Goal: Information Seeking & Learning: Check status

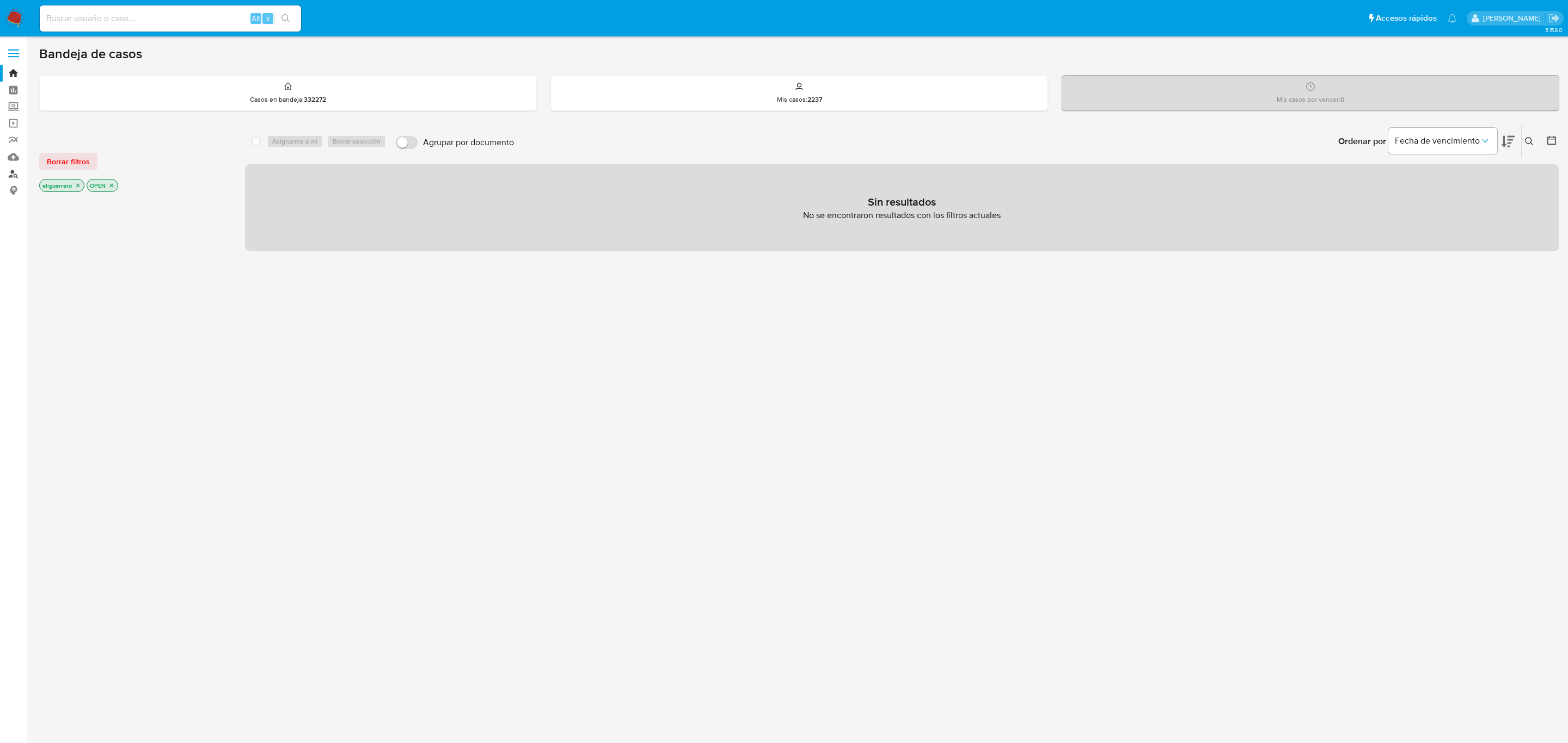
click at [12, 176] on link "Buscador de personas" at bounding box center [64, 174] width 129 height 17
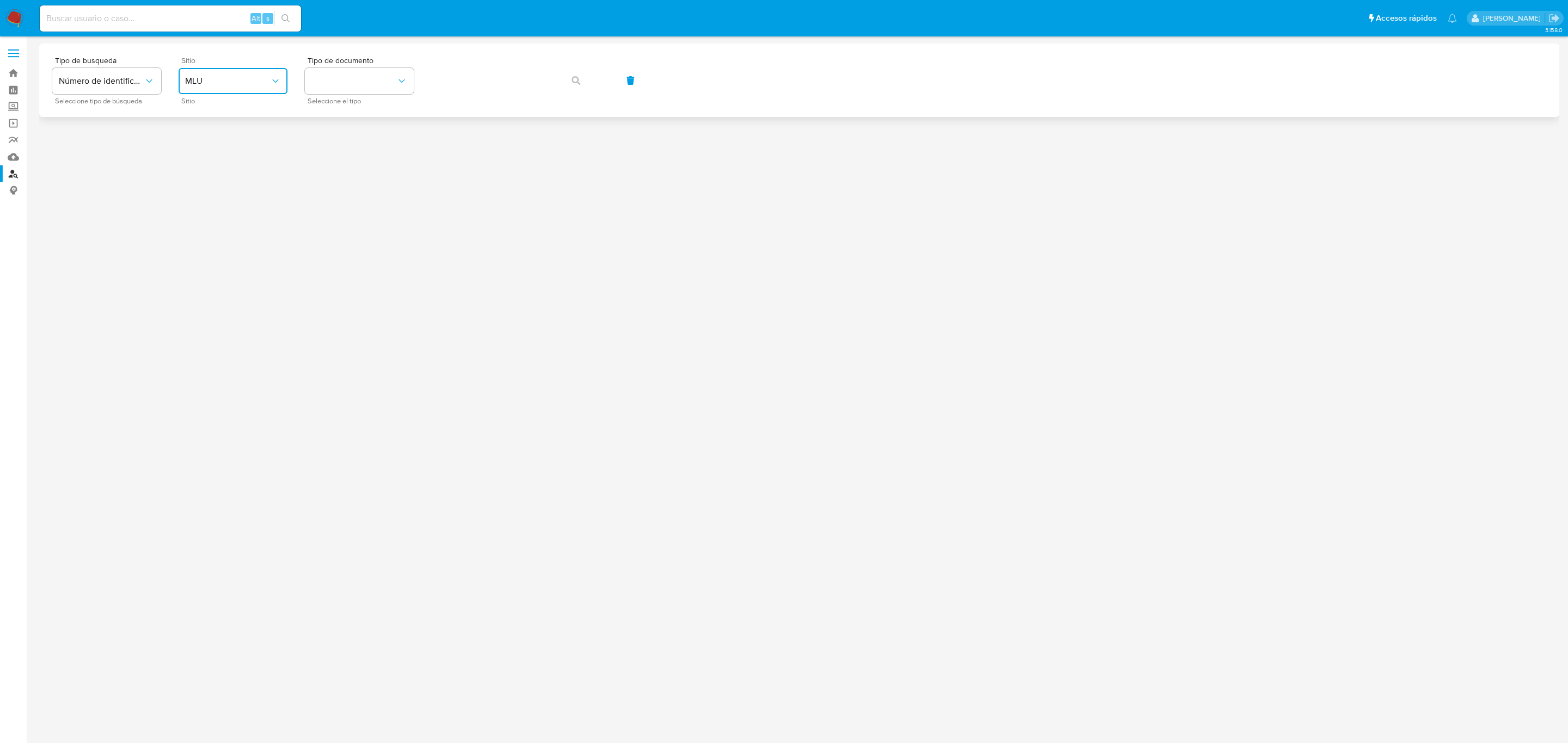
click at [216, 84] on span "MLU" at bounding box center [227, 81] width 85 height 11
drag, startPoint x: 232, startPoint y: 145, endPoint x: 274, endPoint y: 112, distance: 53.4
click at [232, 146] on div "MLA" at bounding box center [230, 136] width 89 height 26
click at [357, 85] on button "identificationType" at bounding box center [359, 80] width 109 height 26
click at [366, 188] on div "CUIT CUIT" at bounding box center [356, 190] width 89 height 37
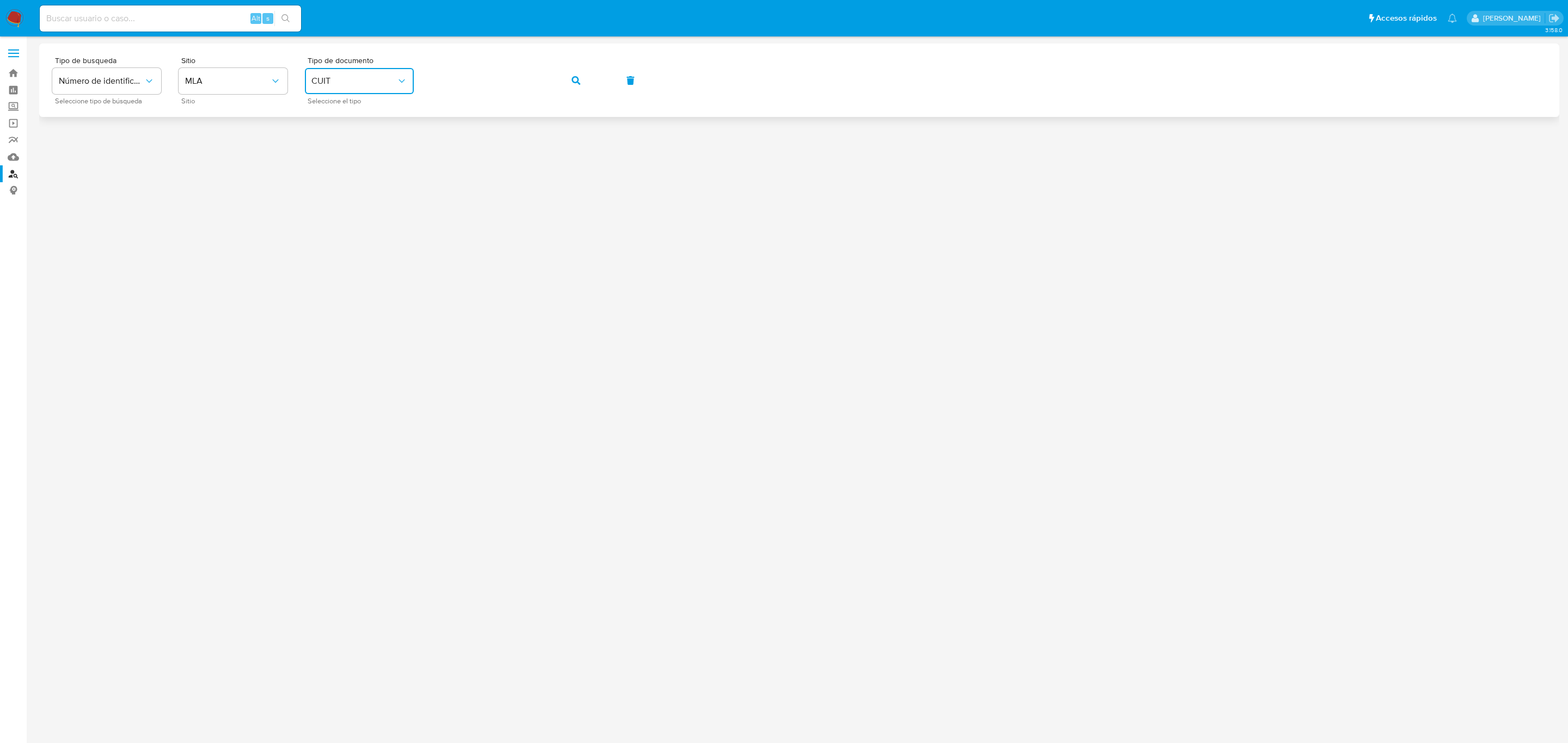
drag, startPoint x: 557, startPoint y: 76, endPoint x: 563, endPoint y: 78, distance: 6.3
click at [558, 77] on button "button" at bounding box center [577, 80] width 37 height 26
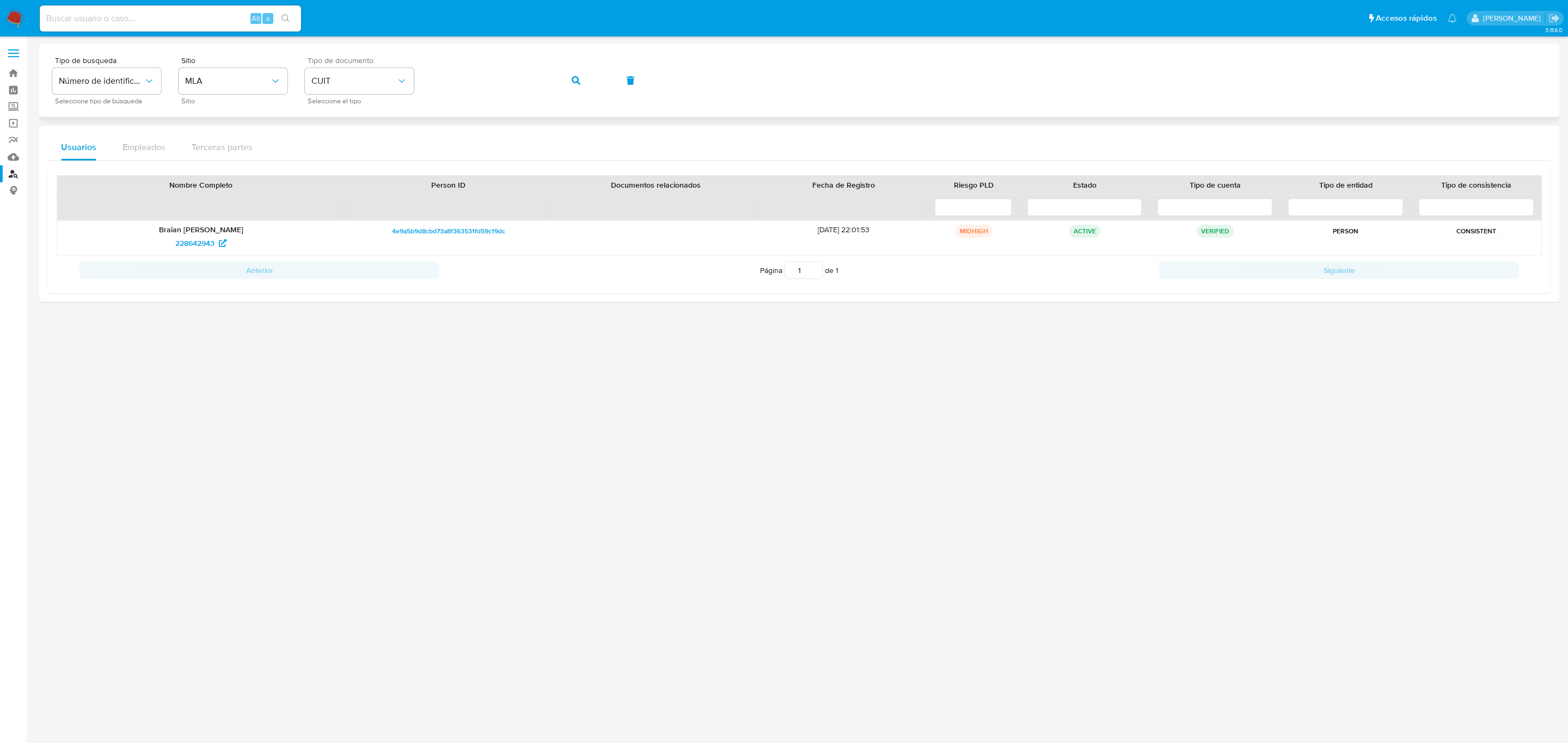
click at [389, 61] on div "Tipo de busqueda Número de identificación Seleccione tipo de búsqueda Sitio MLA…" at bounding box center [800, 80] width 1494 height 47
click at [585, 83] on button "button" at bounding box center [577, 80] width 37 height 26
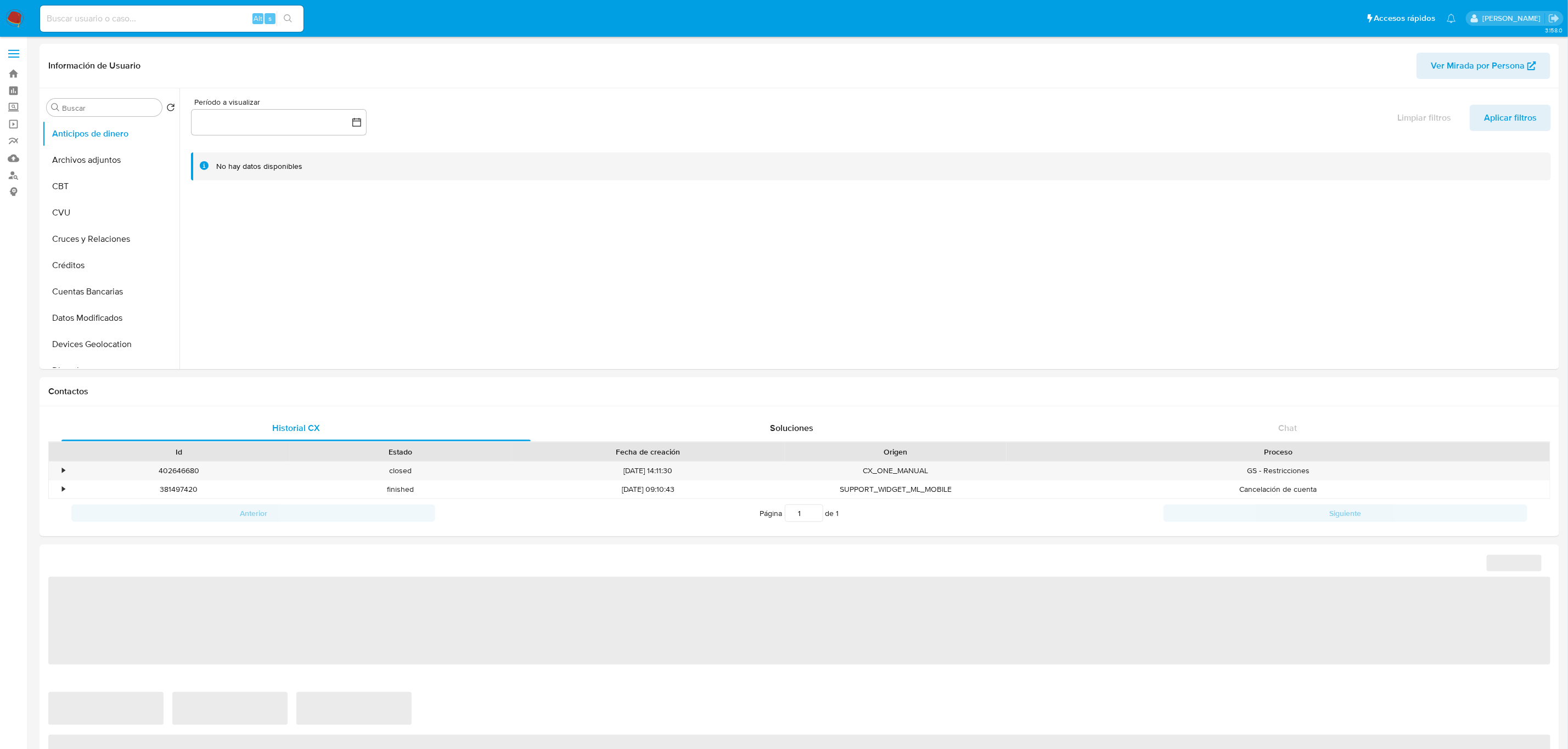
select select "10"
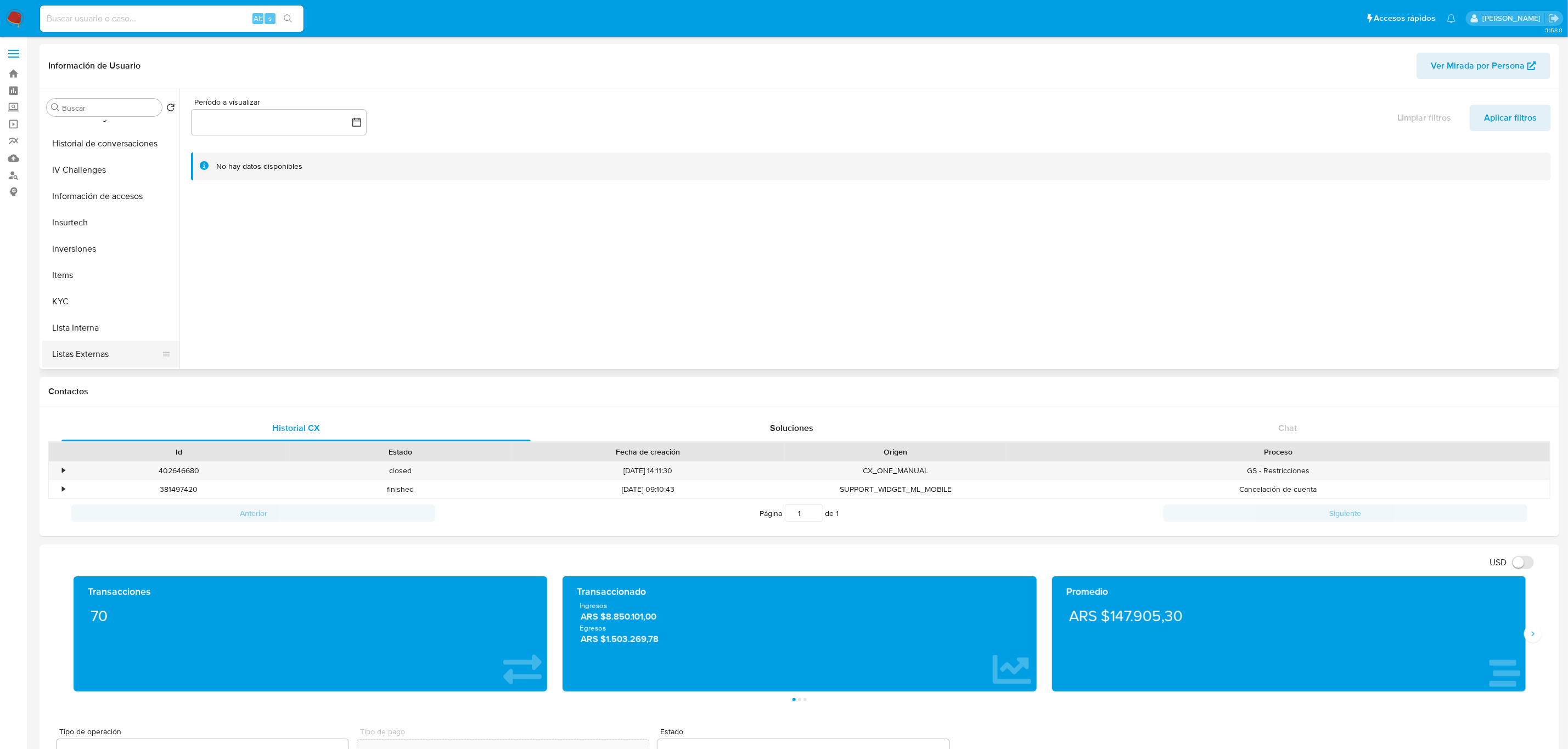
scroll to position [515, 0]
click at [96, 323] on button "Restricciones Nuevo Mundo" at bounding box center [106, 329] width 128 height 26
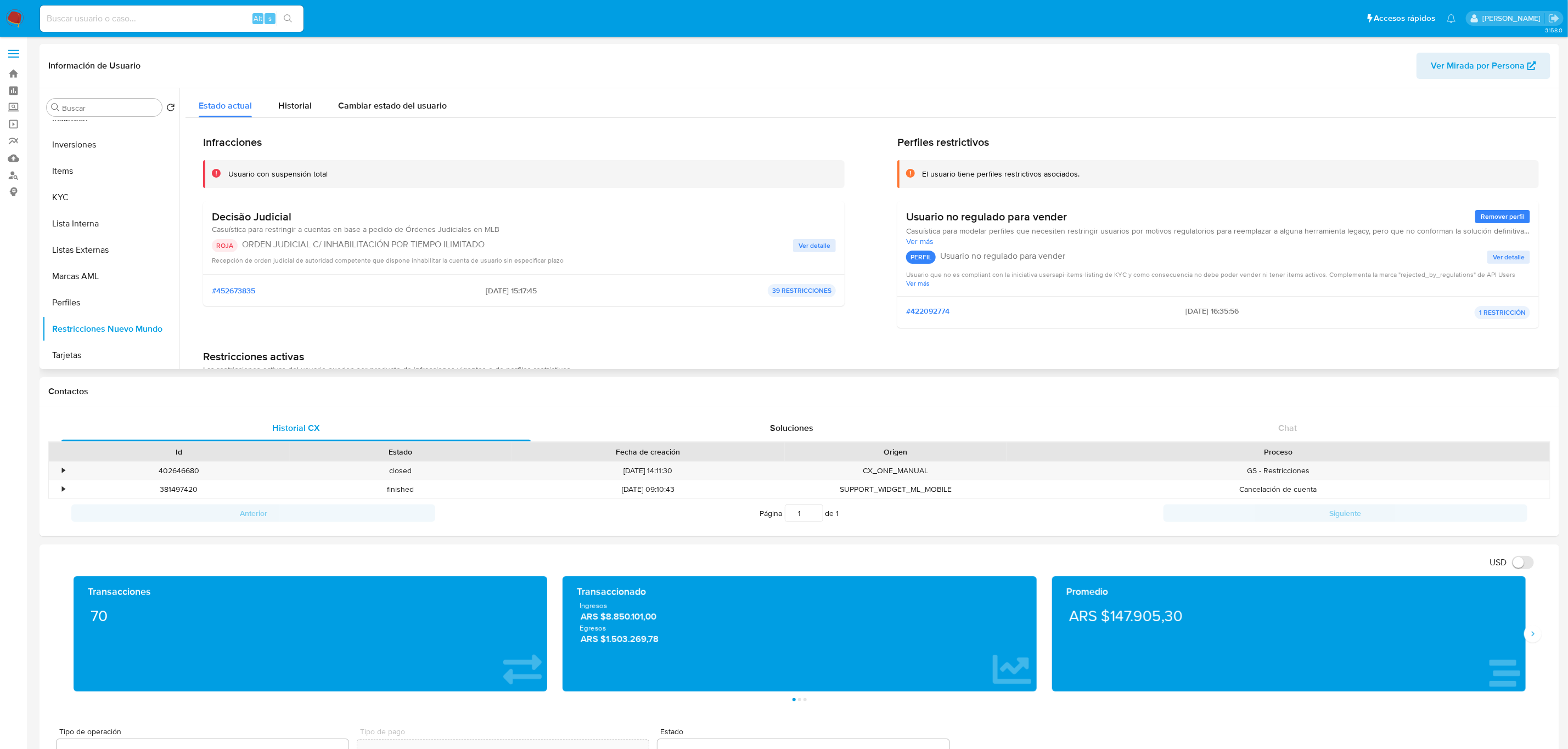
click at [819, 242] on span "Ver detalle" at bounding box center [814, 246] width 31 height 11
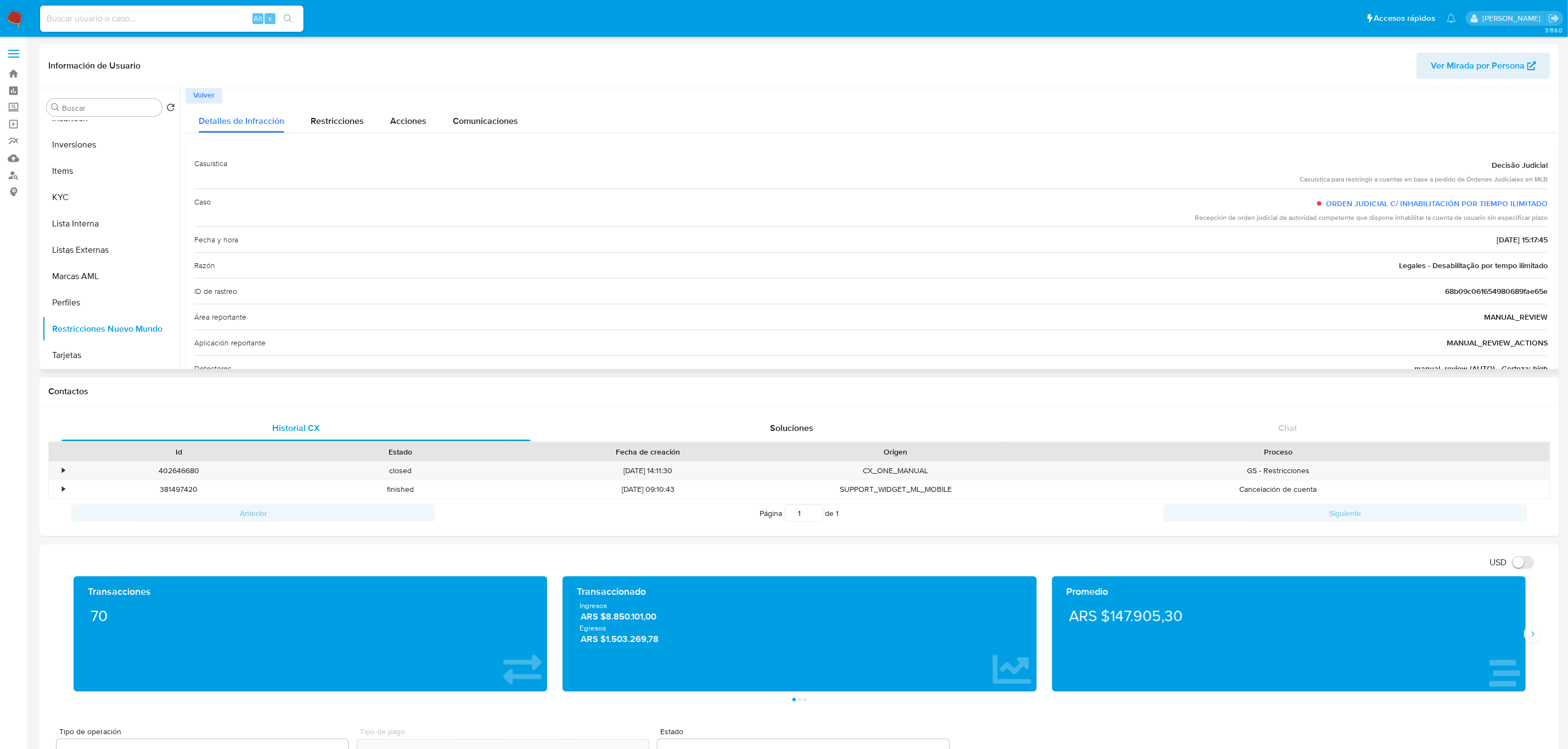
scroll to position [0, 0]
click at [350, 130] on div "Restricciones" at bounding box center [337, 120] width 53 height 29
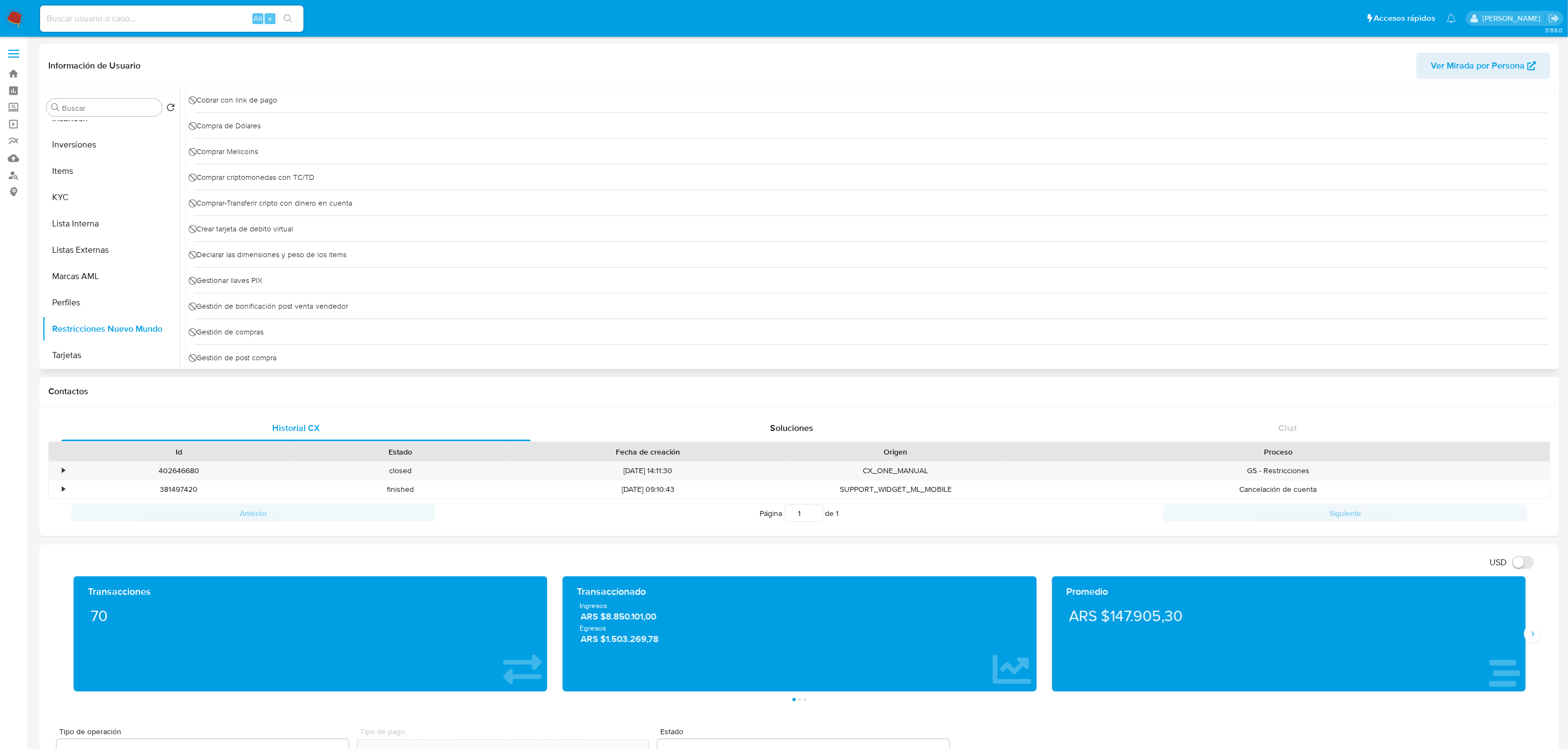
scroll to position [247, 0]
click at [1524, 637] on button "Siguiente" at bounding box center [1533, 634] width 18 height 18
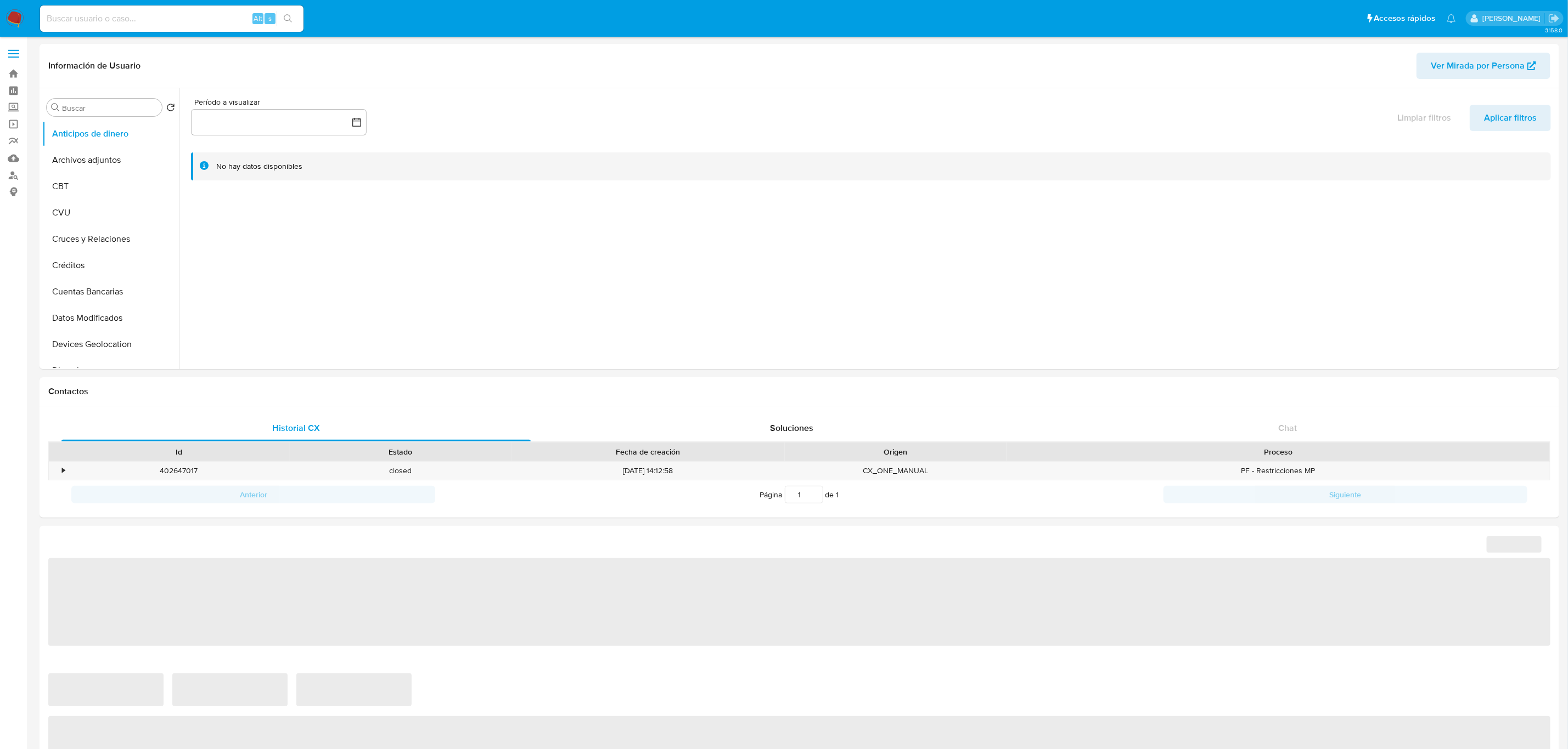
select select "10"
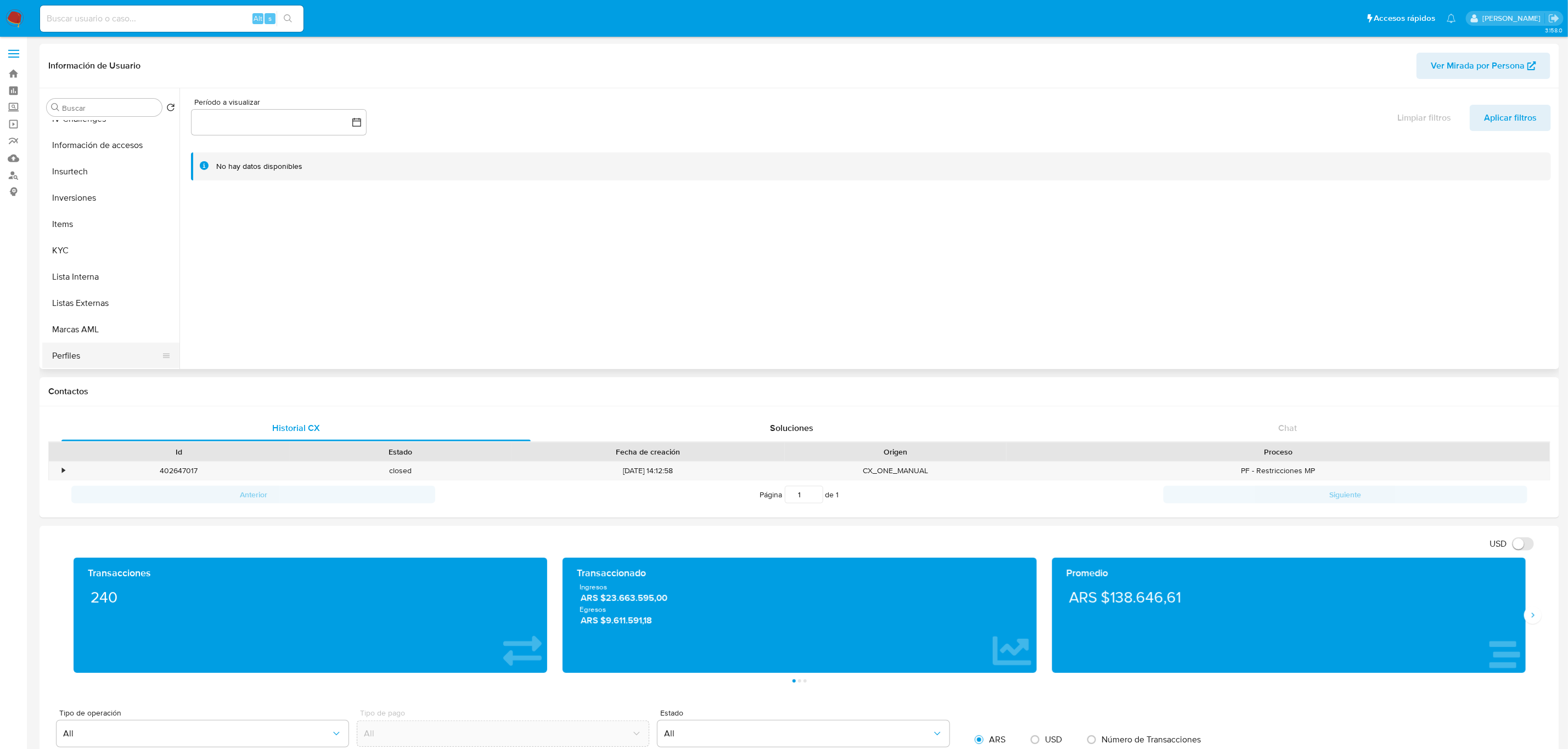
scroll to position [494, 0]
click at [120, 349] on button "Restricciones Nuevo Mundo" at bounding box center [106, 350] width 128 height 26
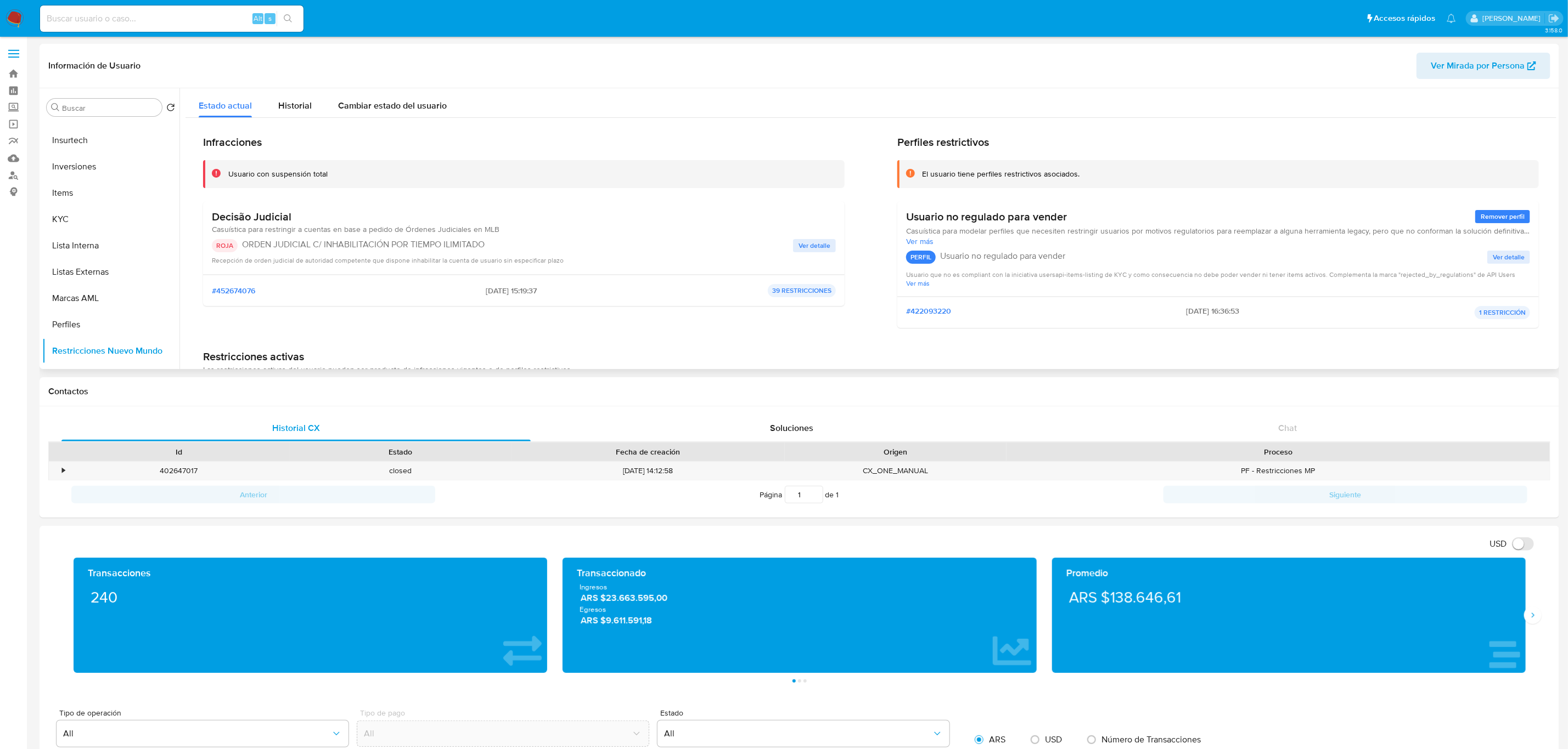
drag, startPoint x: 211, startPoint y: 216, endPoint x: 297, endPoint y: 223, distance: 86.3
click at [297, 223] on h3 "Decisão Judicial" at bounding box center [356, 216] width 288 height 13
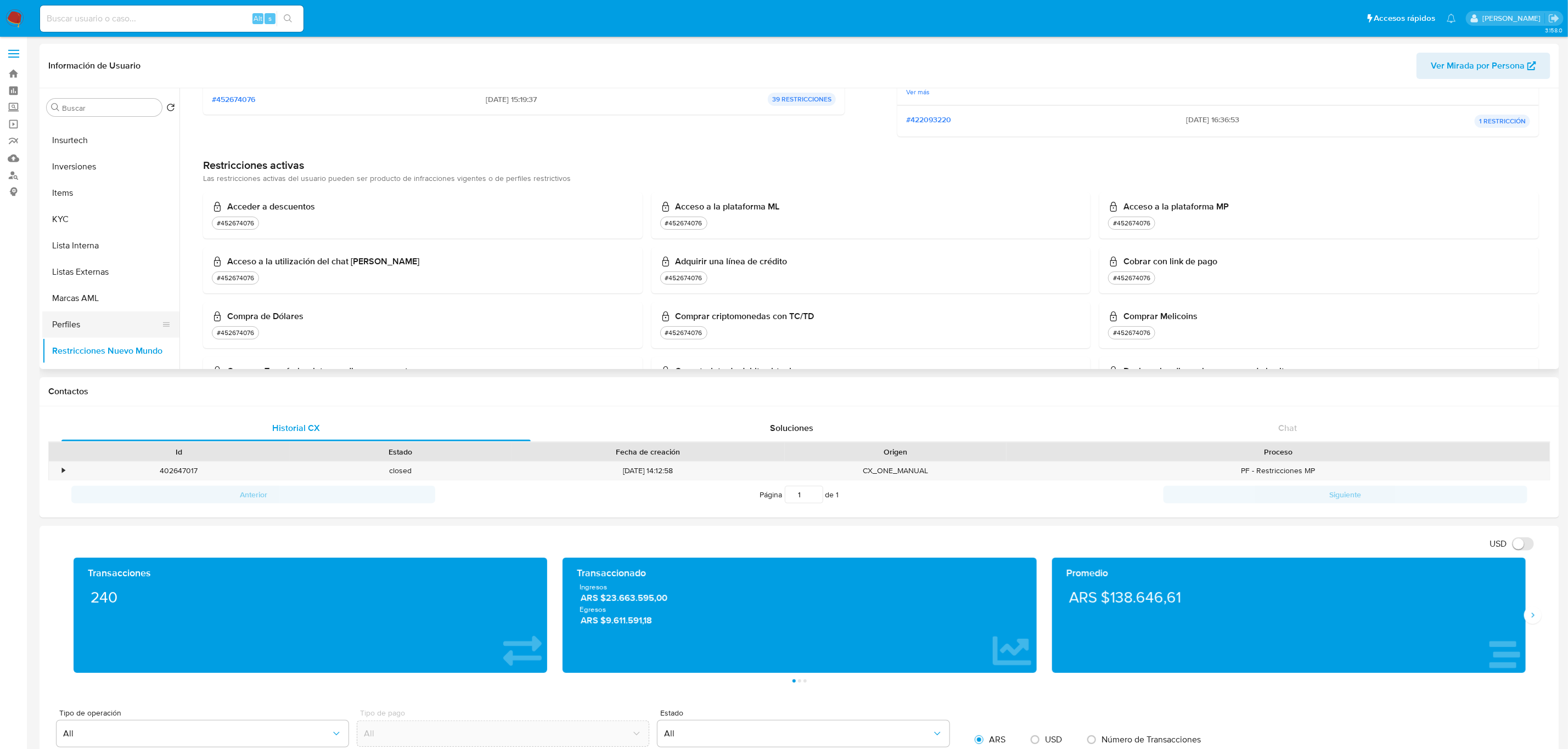
scroll to position [101, 0]
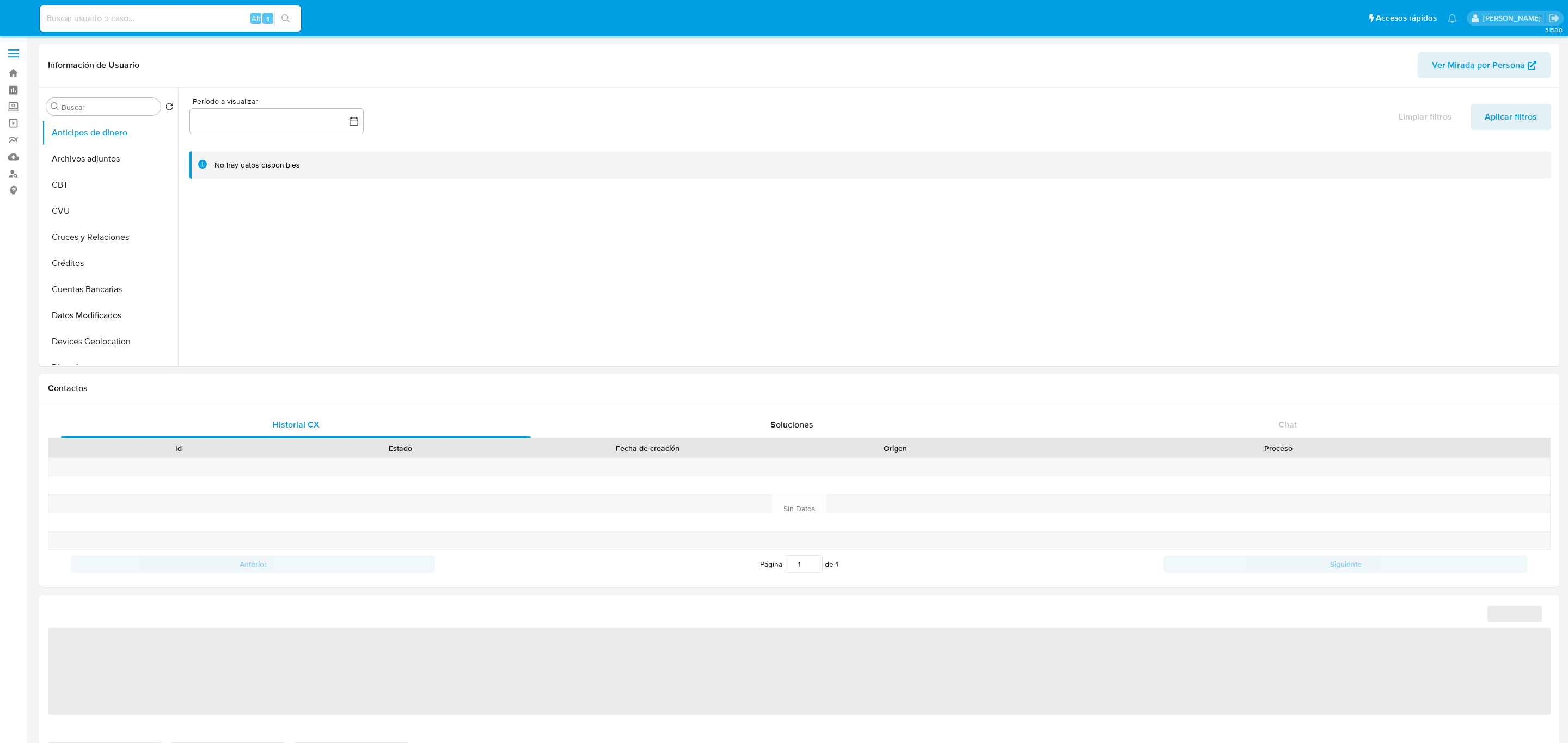
select select "10"
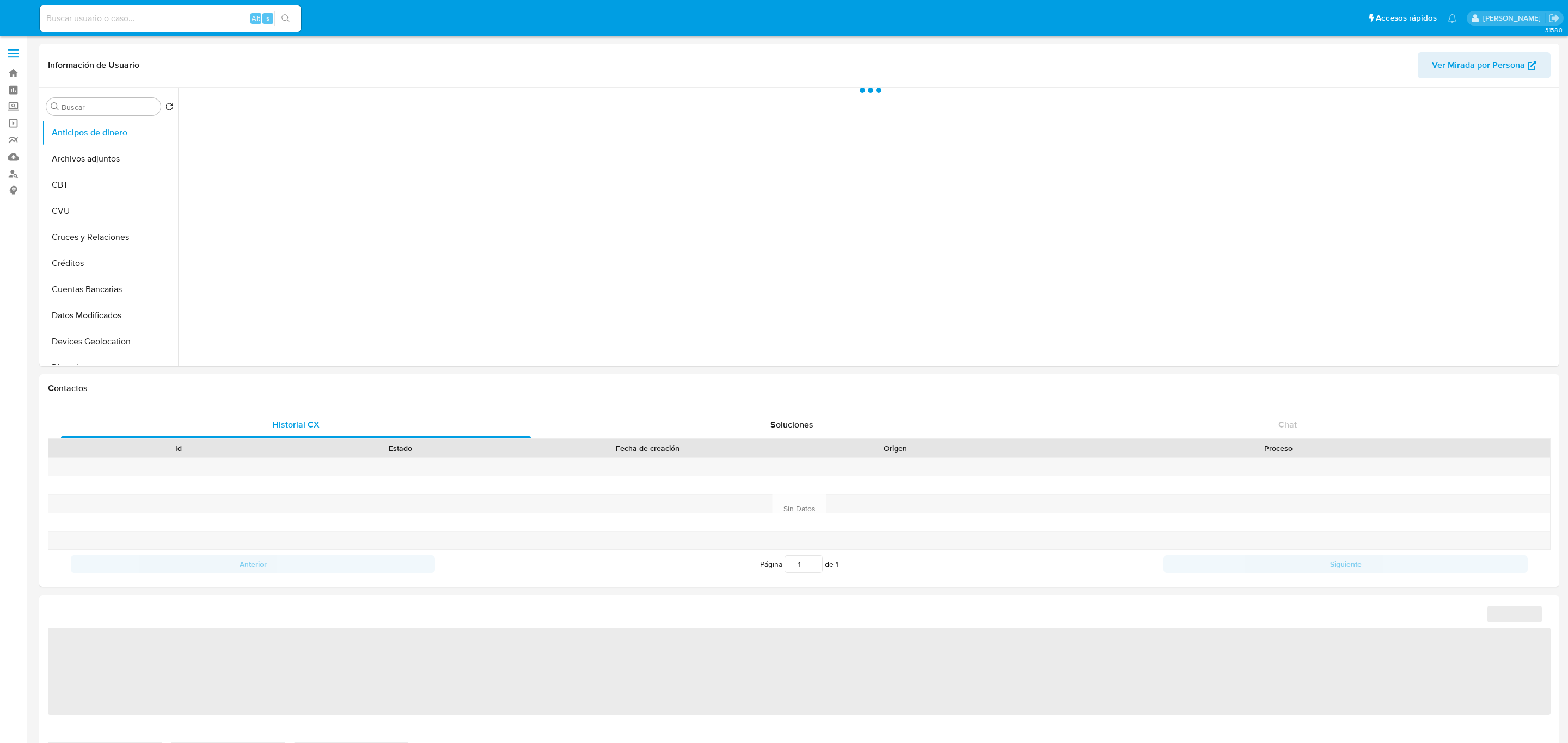
select select "10"
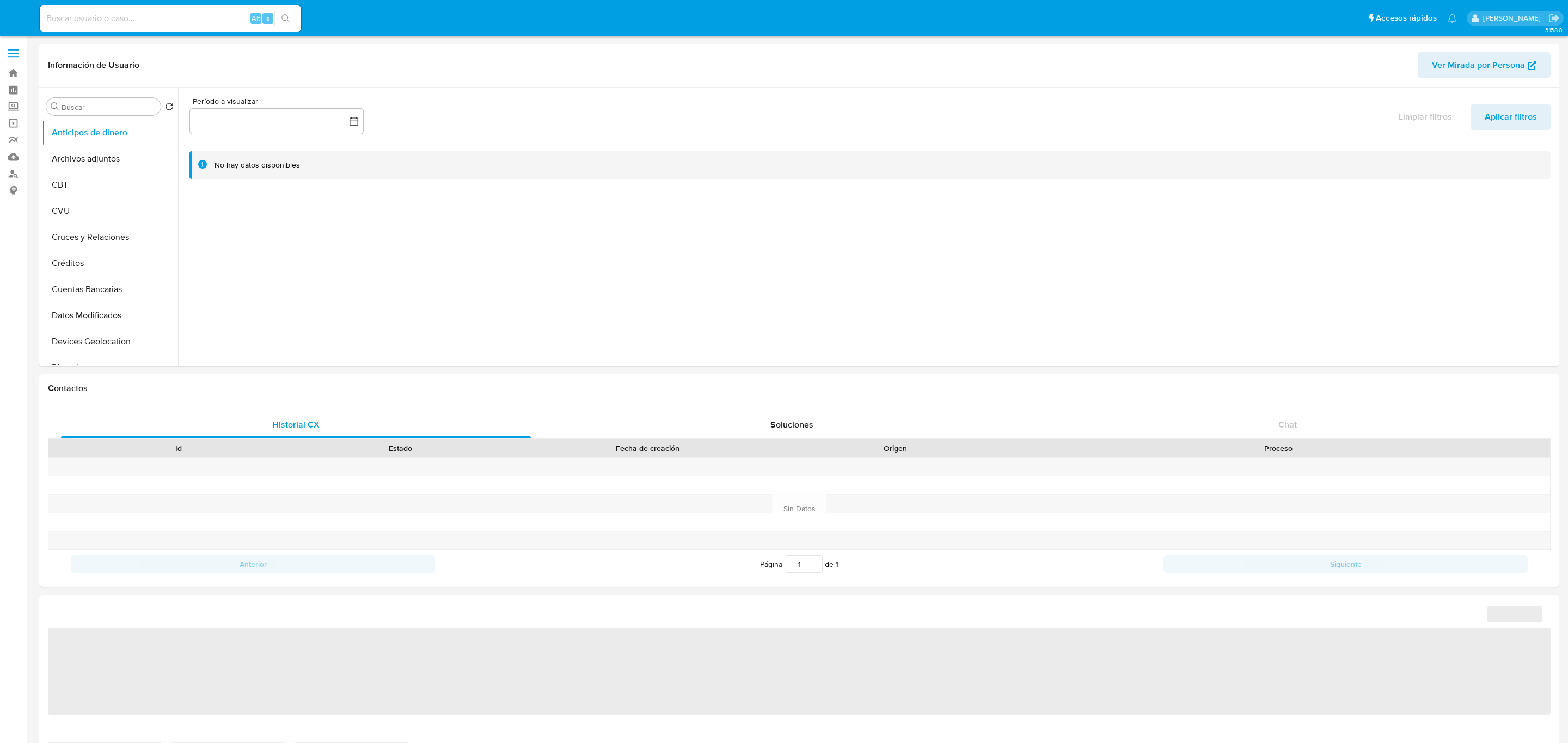
select select "10"
